Goal: Task Accomplishment & Management: Use online tool/utility

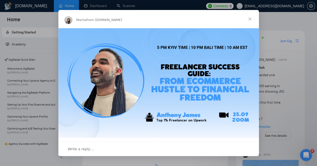
click at [252, 18] on span "Close" at bounding box center [250, 19] width 18 height 18
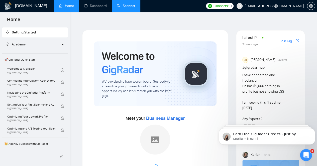
click at [124, 6] on link "Scanner" at bounding box center [126, 6] width 19 height 4
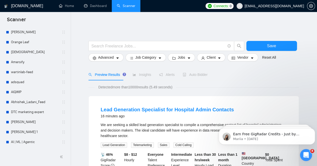
scroll to position [133, 0]
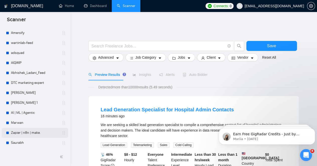
click at [30, 135] on link "Zapier | n8n | make." at bounding box center [35, 133] width 48 height 10
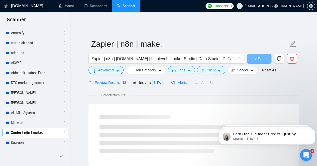
click at [175, 81] on span "Alerts" at bounding box center [179, 83] width 16 height 4
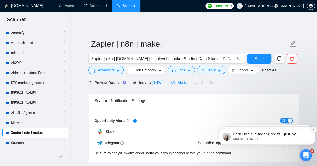
click at [313, 129] on icon "Dismiss notification" at bounding box center [313, 129] width 3 height 3
click at [313, 129] on icon "Dismiss notification" at bounding box center [313, 130] width 2 height 2
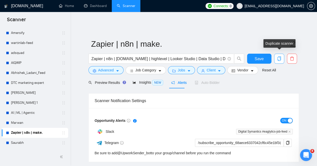
click at [280, 57] on icon "copy" at bounding box center [279, 59] width 5 height 5
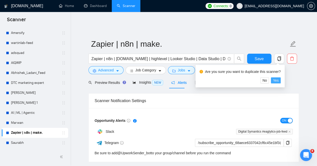
click at [276, 81] on span "Yes" at bounding box center [276, 81] width 6 height 6
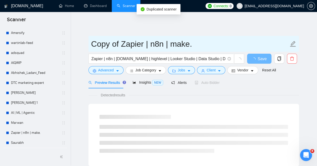
click at [197, 43] on input "Copy of Zapier | n8n | make." at bounding box center [189, 44] width 197 height 13
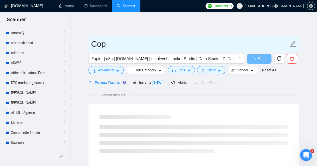
click at [197, 43] on input "Cop" at bounding box center [189, 44] width 197 height 13
type input "C"
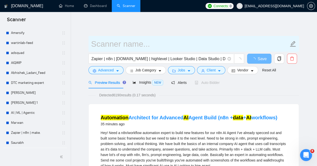
click at [197, 43] on input "text" at bounding box center [189, 44] width 197 height 13
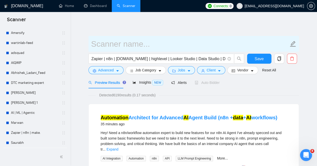
click at [197, 43] on input "text" at bounding box center [189, 44] width 197 height 13
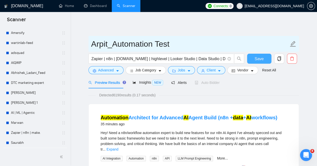
type input "Arpit_Automation Test"
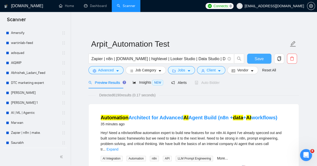
click at [262, 56] on span "Save" at bounding box center [258, 59] width 9 height 6
click at [178, 81] on span "Alerts" at bounding box center [179, 83] width 16 height 4
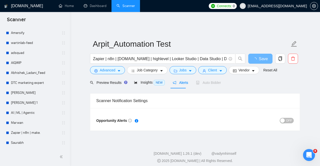
click at [291, 118] on span "OFF" at bounding box center [289, 121] width 6 height 6
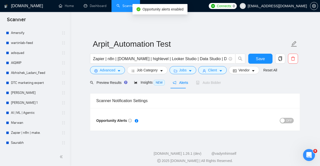
click at [288, 118] on span "OFF" at bounding box center [289, 121] width 6 height 6
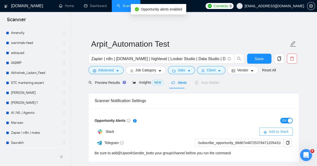
click at [272, 129] on span "Add to Slack" at bounding box center [279, 132] width 20 height 6
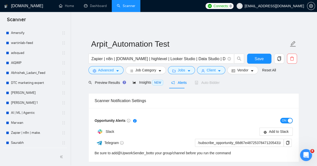
click at [177, 81] on span "Alerts" at bounding box center [179, 83] width 16 height 4
click at [275, 129] on span "Add to Slack" at bounding box center [279, 132] width 20 height 6
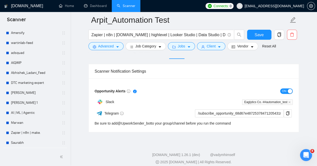
scroll to position [35, 0]
